Goal: Task Accomplishment & Management: Use online tool/utility

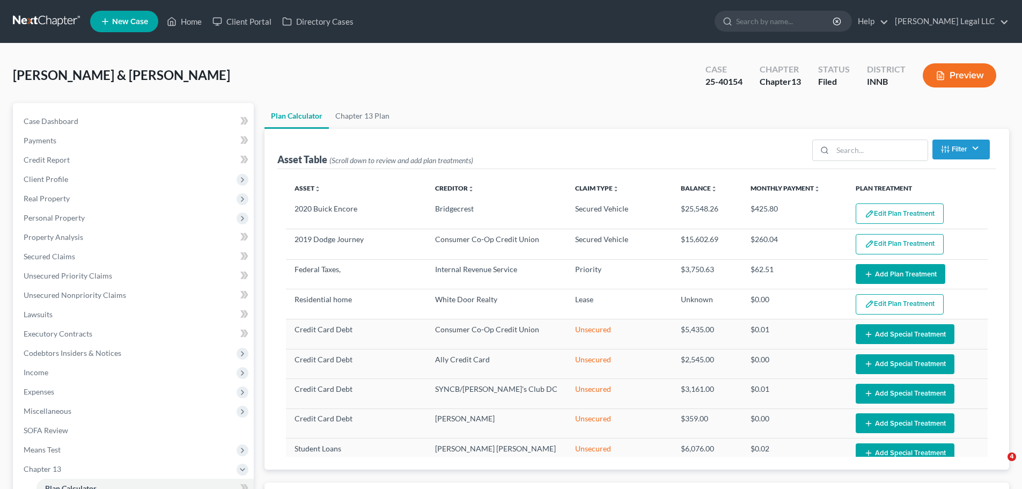
select select "59"
click at [200, 21] on link "Home" at bounding box center [184, 21] width 46 height 19
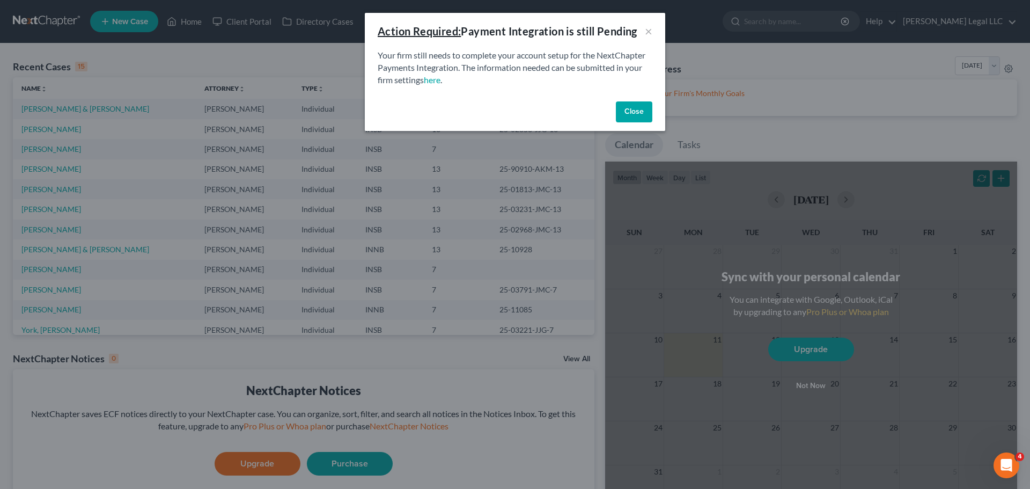
click at [639, 109] on button "Close" at bounding box center [634, 111] width 36 height 21
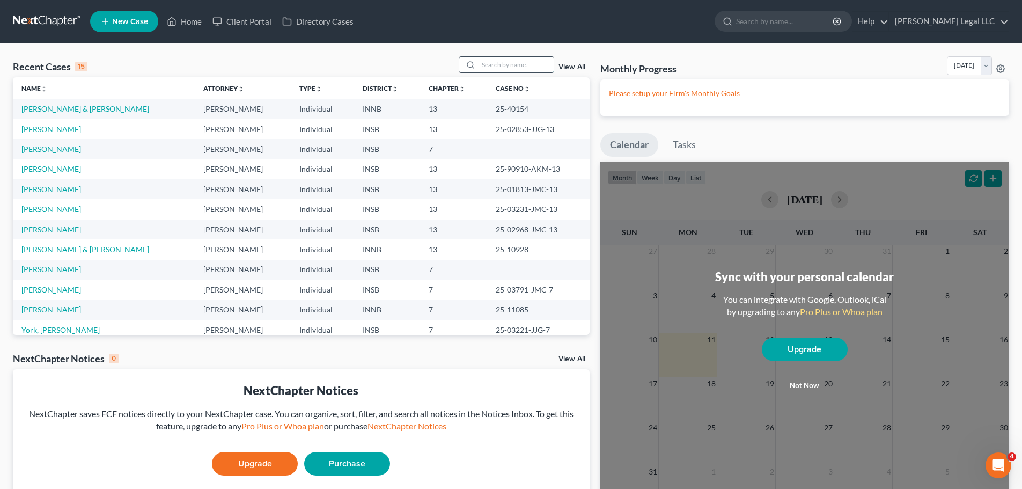
click at [523, 57] on input "search" at bounding box center [516, 65] width 75 height 16
type input "[PERSON_NAME]"
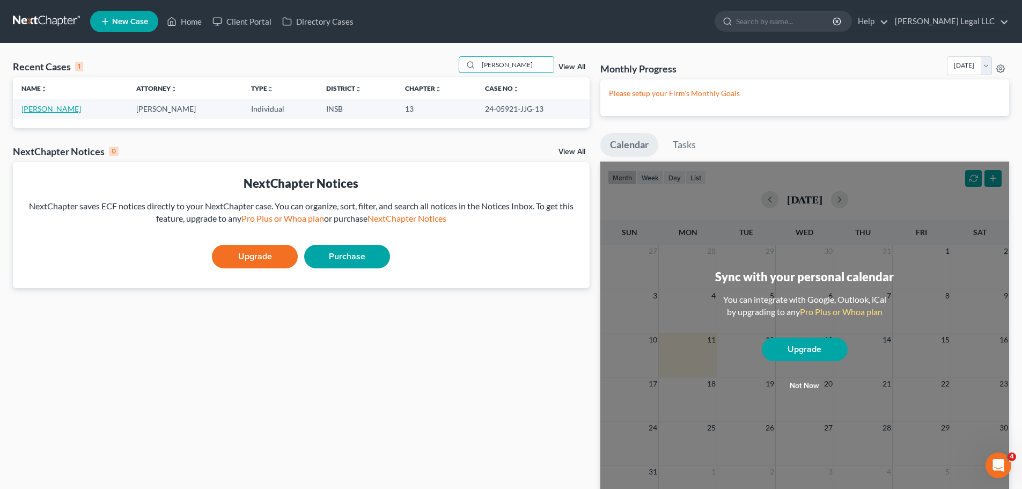
click at [55, 107] on link "[PERSON_NAME]" at bounding box center [51, 108] width 60 height 9
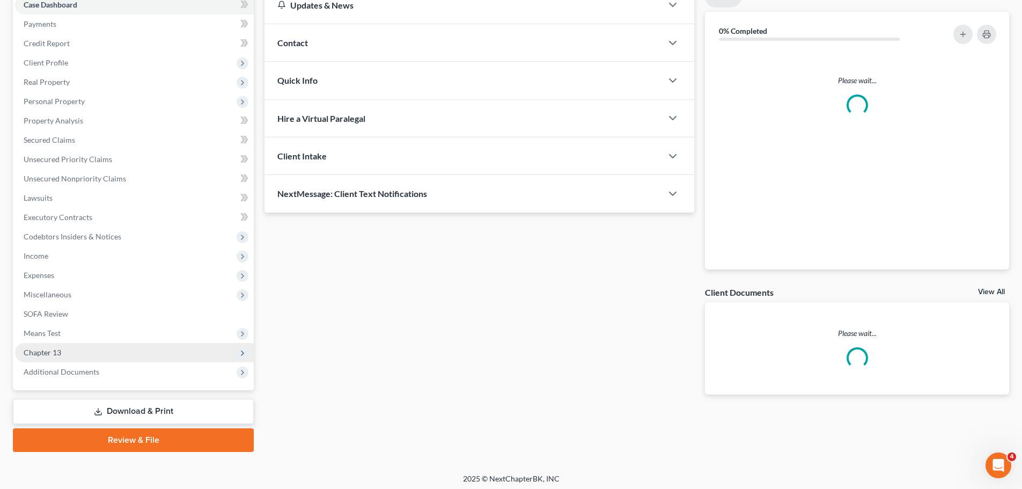
scroll to position [120, 0]
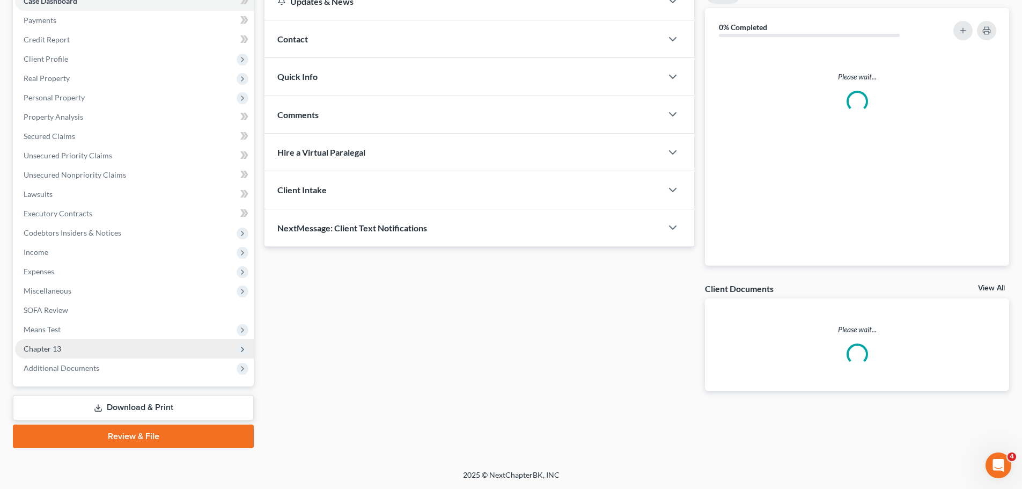
click at [67, 342] on span "Chapter 13" at bounding box center [134, 348] width 239 height 19
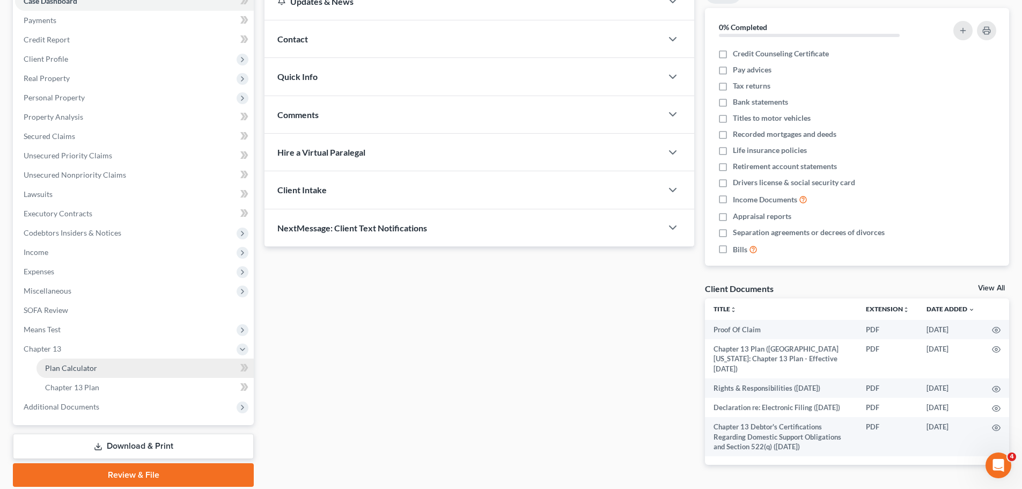
click at [73, 366] on span "Plan Calculator" at bounding box center [71, 367] width 52 height 9
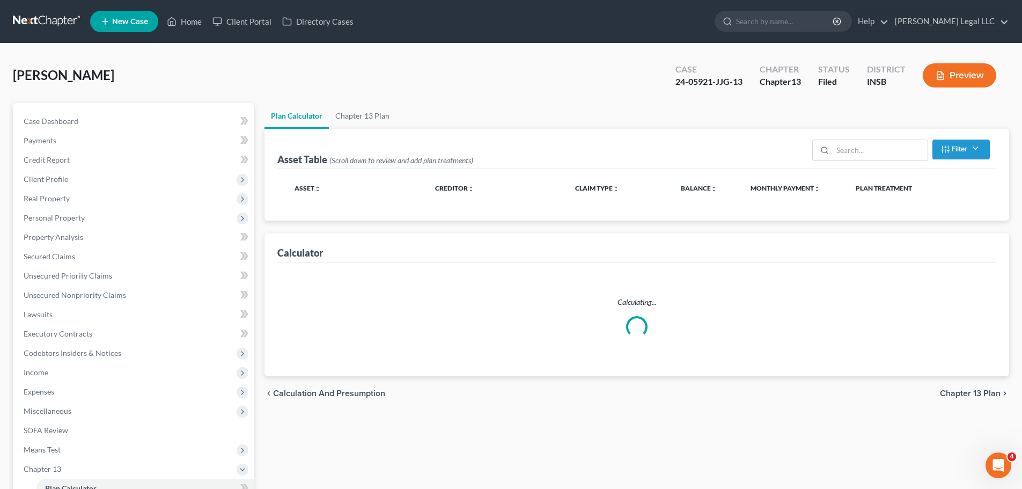
select select "59"
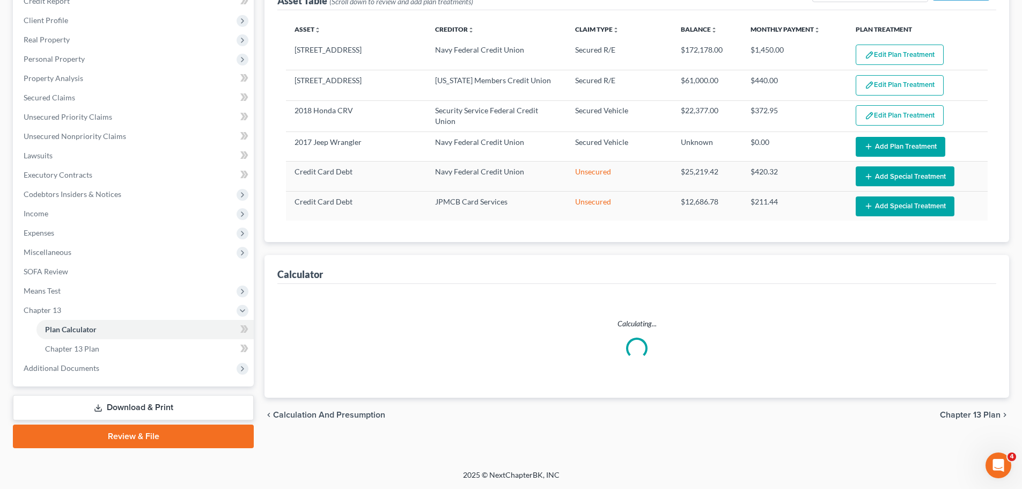
scroll to position [64, 0]
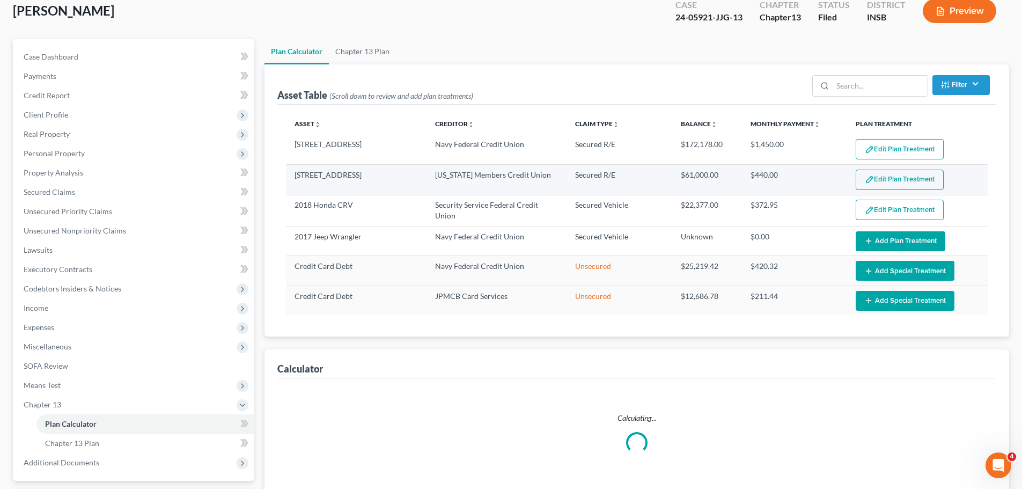
select select "59"
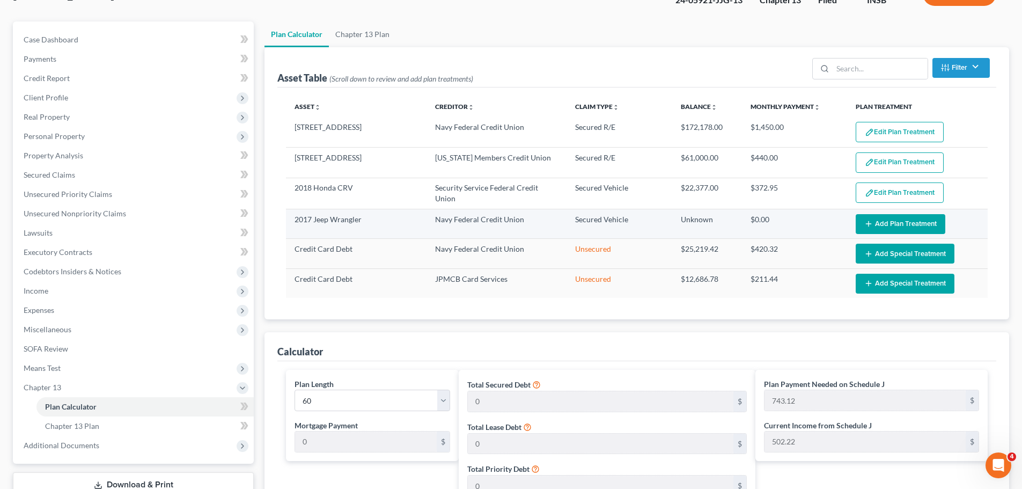
scroll to position [107, 0]
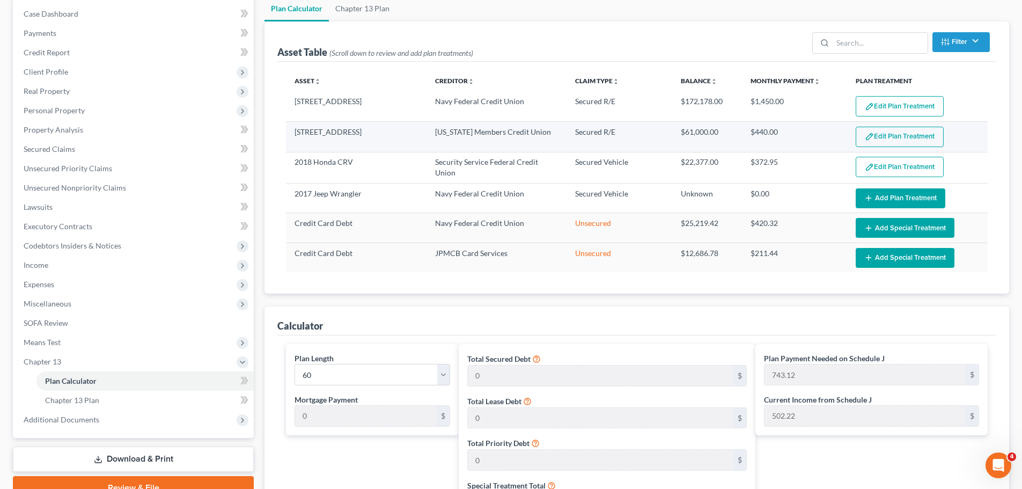
click at [884, 137] on button "Edit Plan Treatment" at bounding box center [900, 137] width 88 height 20
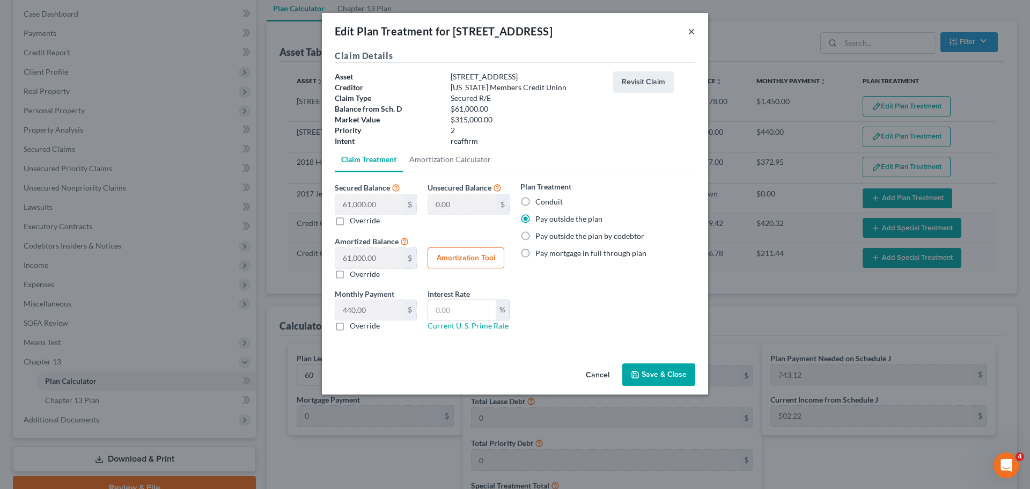
click at [695, 30] on button "×" at bounding box center [692, 31] width 8 height 13
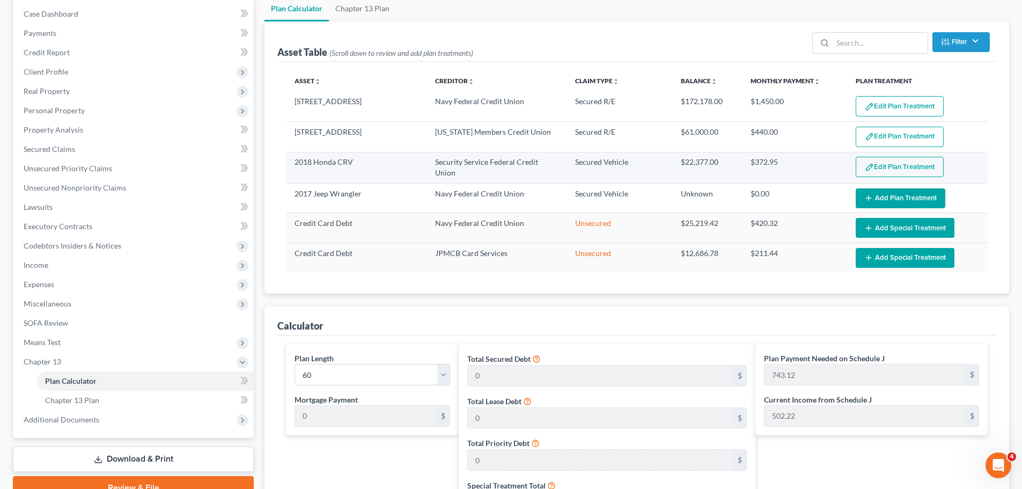
click at [889, 163] on button "Edit Plan Treatment" at bounding box center [900, 167] width 88 height 20
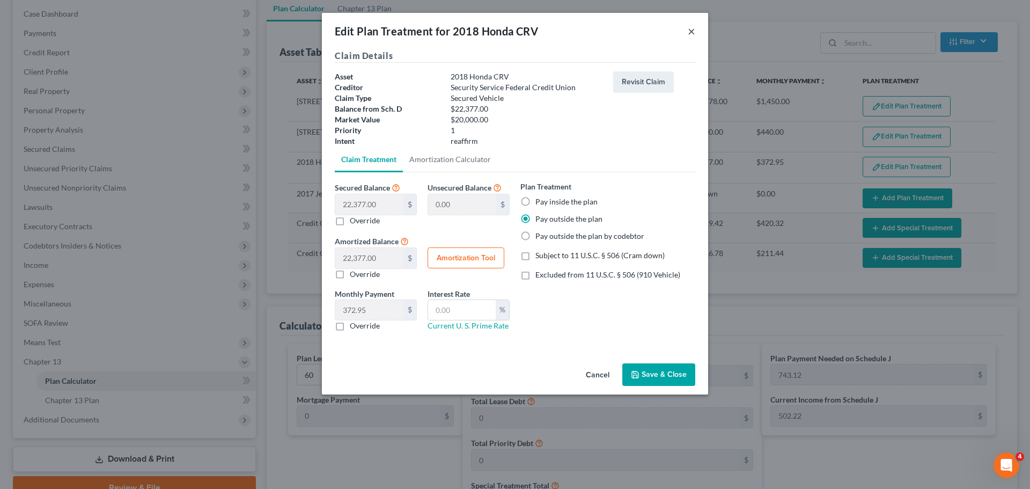
click at [691, 32] on button "×" at bounding box center [692, 31] width 8 height 13
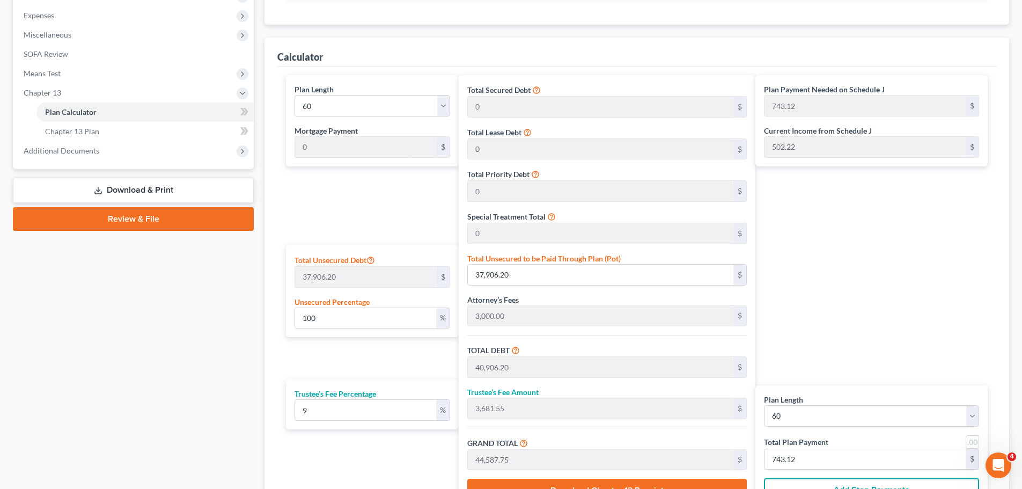
scroll to position [376, 0]
click at [793, 250] on div "Plan Payment Needed on Schedule J 743.12 $ Current Income from Schedule J 502.2…" at bounding box center [874, 294] width 238 height 436
